Goal: Submit feedback/report problem: Submit feedback/report problem

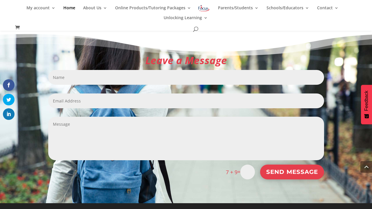
scroll to position [708, 0]
type input "[PERSON_NAME]"
type input "[EMAIL_ADDRESS][DOMAIN_NAME]"
type input "16"
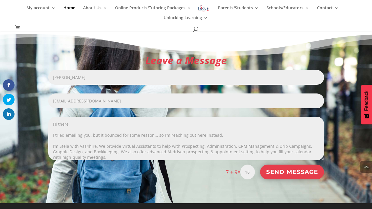
scroll to position [11, 0]
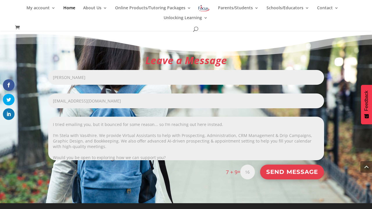
type textarea "Hi there, I tried emailing you, but it bounced for some reason... so I’m reachi…"
type input "16"
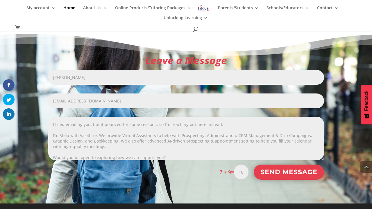
click at [292, 172] on button "Send Message" at bounding box center [289, 172] width 70 height 15
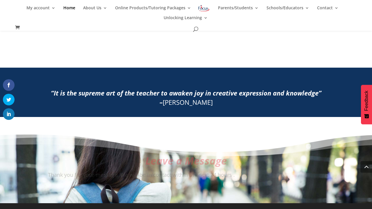
scroll to position [607, 0]
